Goal: Task Accomplishment & Management: Manage account settings

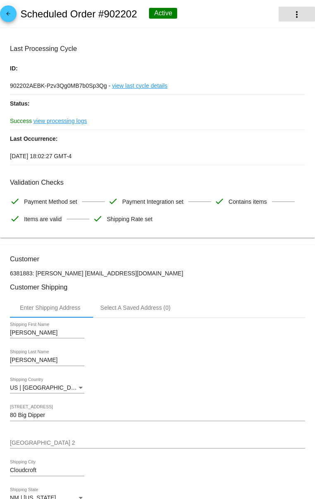
click at [296, 12] on mat-icon "more_vert" at bounding box center [297, 15] width 10 height 10
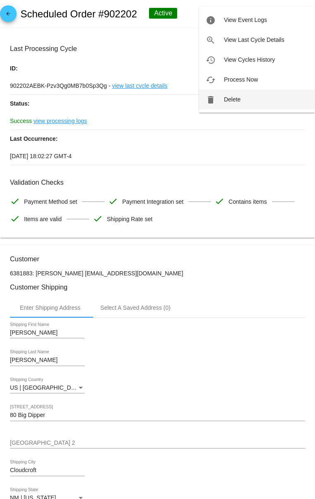
click at [241, 99] on button "delete Delete" at bounding box center [257, 99] width 116 height 20
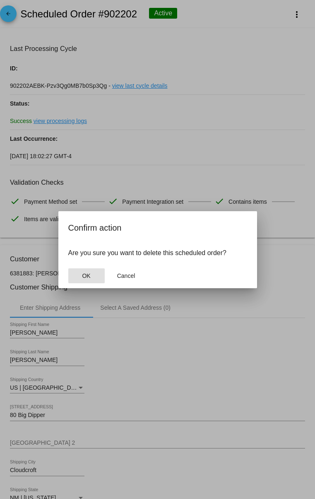
click at [86, 269] on button "OK" at bounding box center [86, 275] width 36 height 15
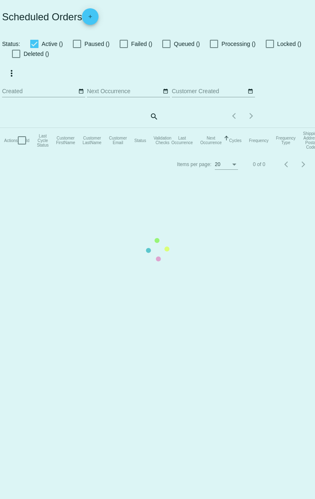
checkbox input "true"
